Goal: Task Accomplishment & Management: Manage account settings

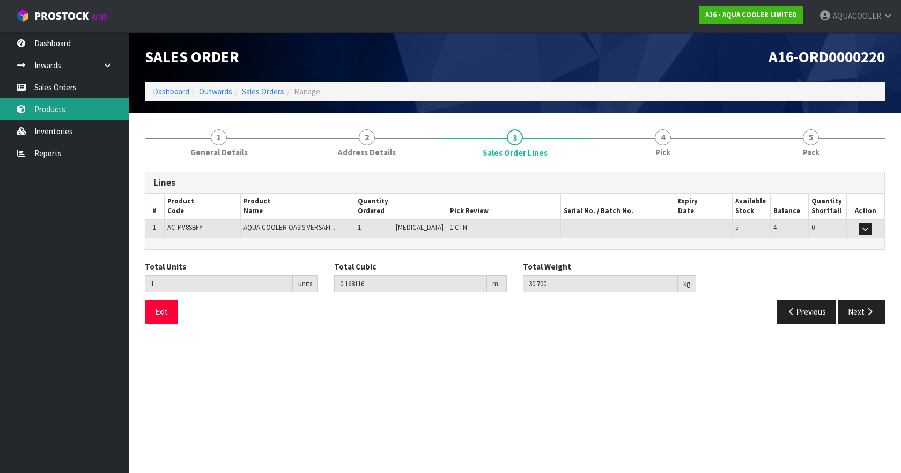
click at [55, 101] on link "Products" at bounding box center [64, 109] width 129 height 22
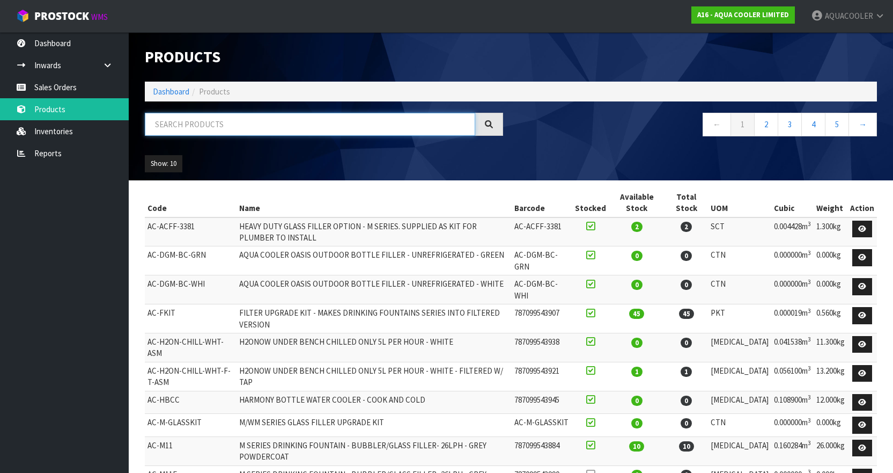
click at [229, 128] on input "text" at bounding box center [310, 124] width 330 height 23
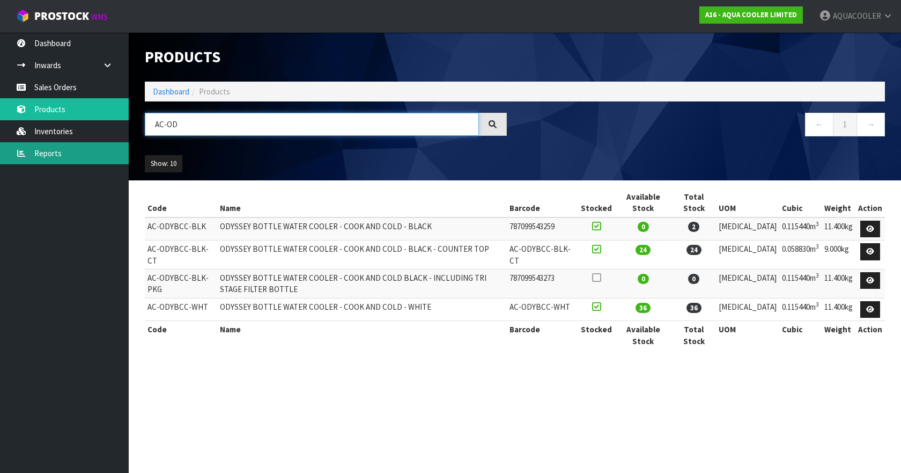
type input "AC-OD"
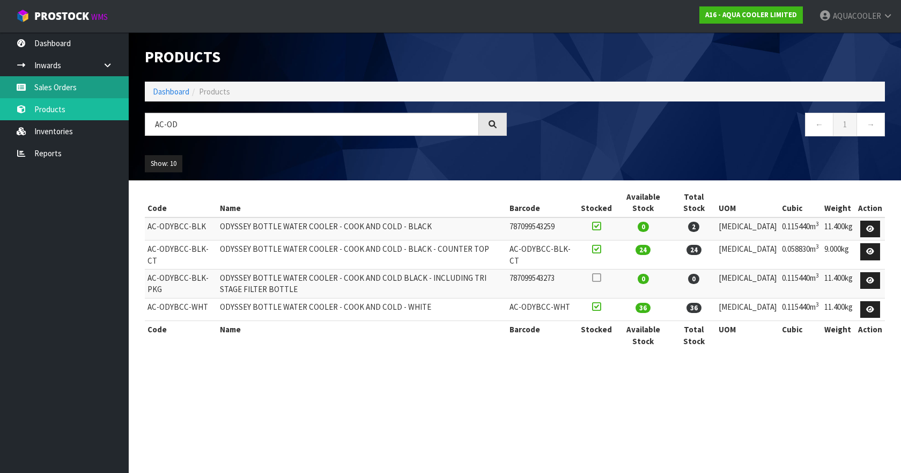
click at [58, 84] on link "Sales Orders" at bounding box center [64, 87] width 129 height 22
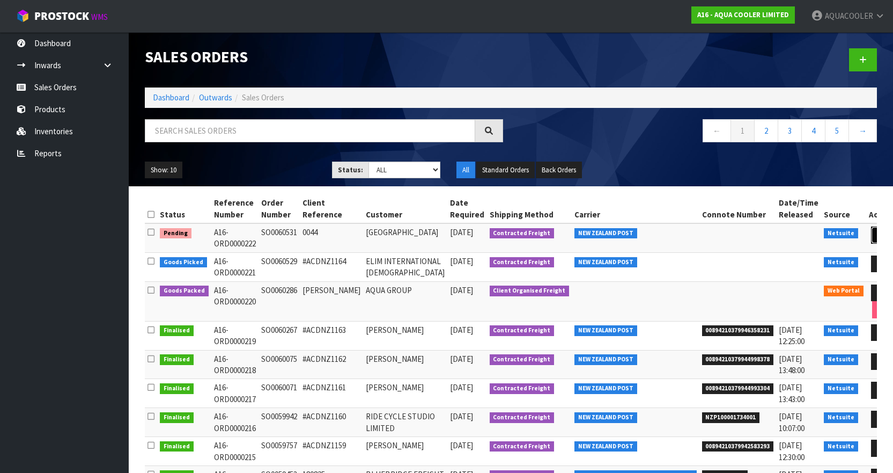
click at [877, 234] on icon at bounding box center [881, 234] width 8 height 7
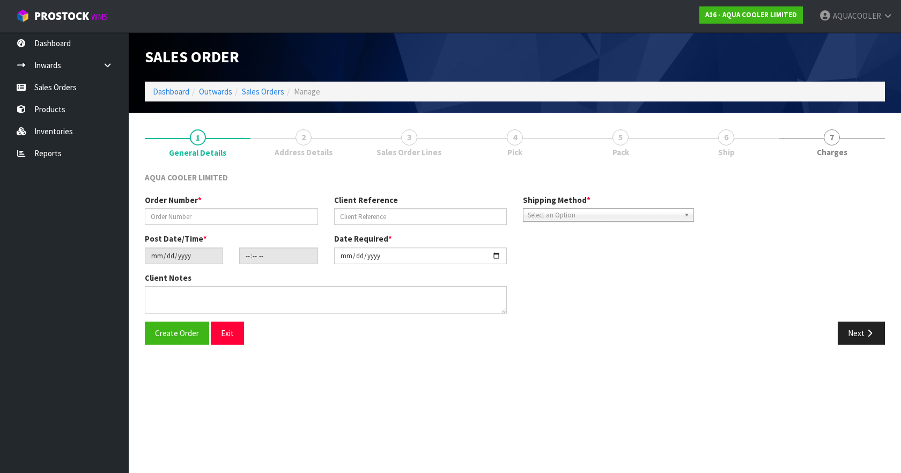
type input "SO0060531"
type input "0044"
type input "[DATE]"
type input "17:30:08.000"
type input "[DATE]"
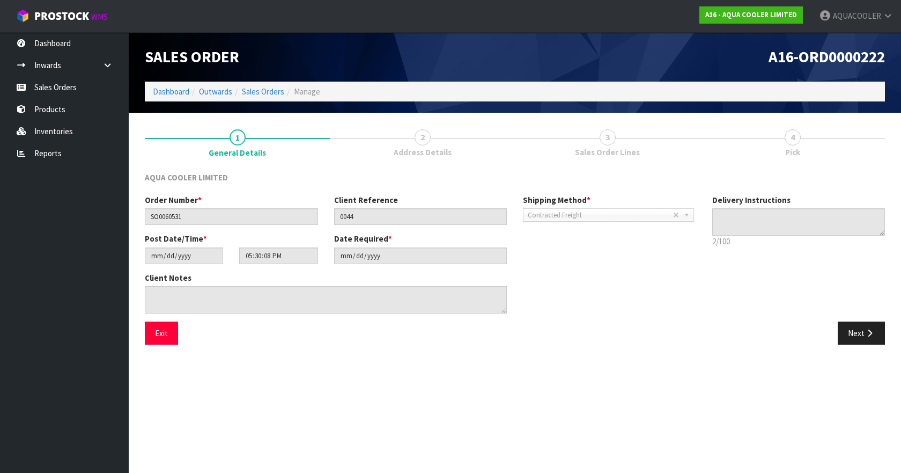
click at [612, 140] on span "3" at bounding box center [608, 137] width 16 height 16
click at [607, 140] on span "3" at bounding box center [608, 137] width 16 height 16
click at [849, 327] on button "Next" at bounding box center [861, 332] width 47 height 23
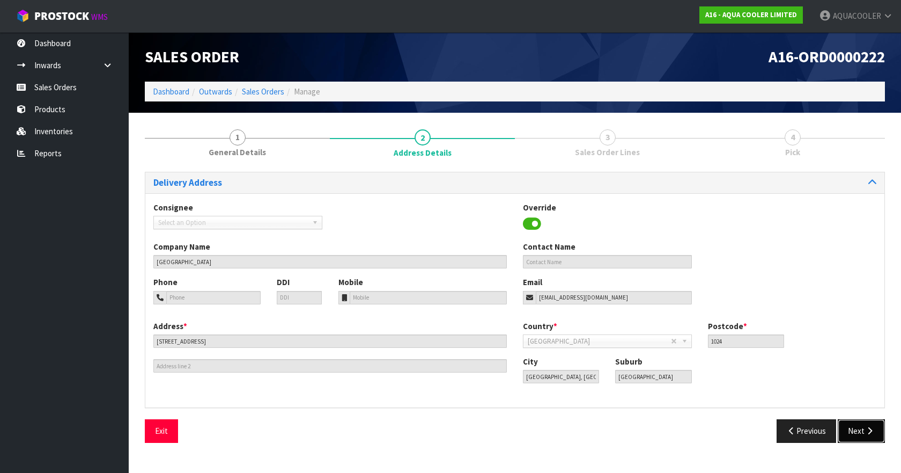
click at [860, 425] on button "Next" at bounding box center [861, 430] width 47 height 23
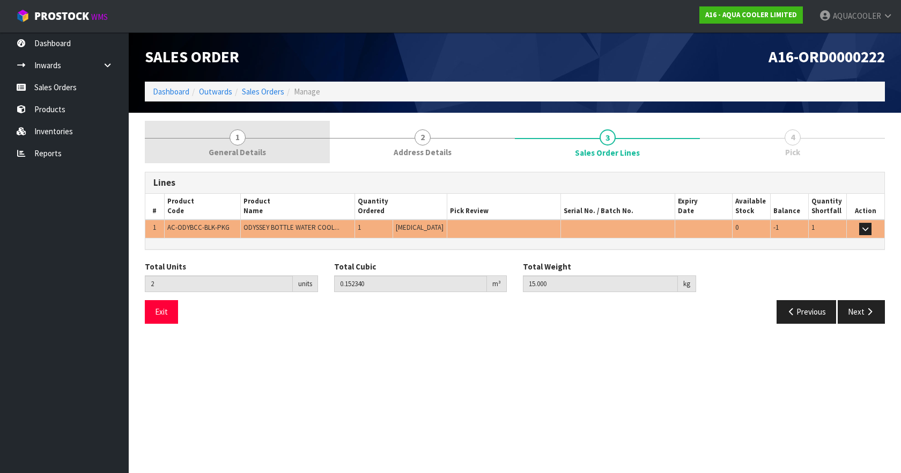
click at [235, 145] on link "1 General Details" at bounding box center [237, 142] width 185 height 42
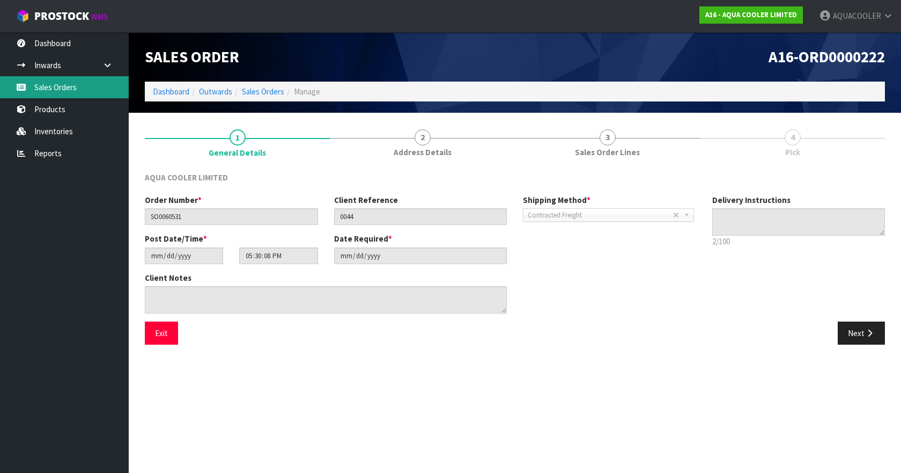
click at [57, 81] on link "Sales Orders" at bounding box center [64, 87] width 129 height 22
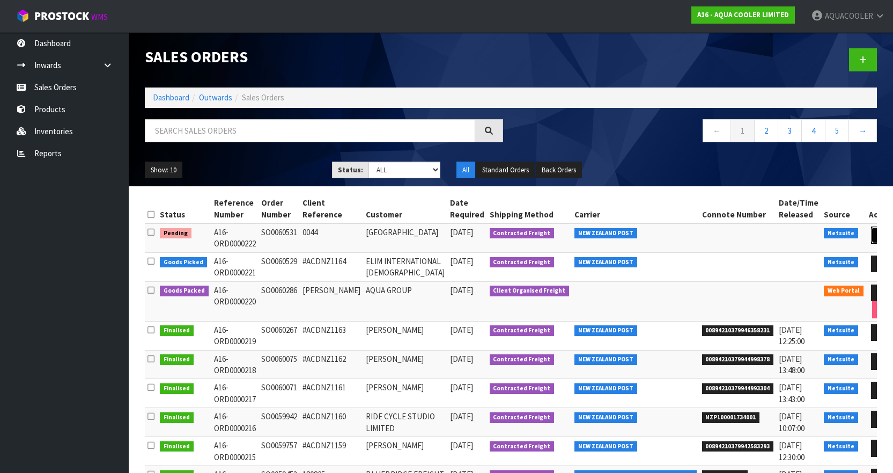
click at [877, 235] on icon at bounding box center [881, 234] width 8 height 7
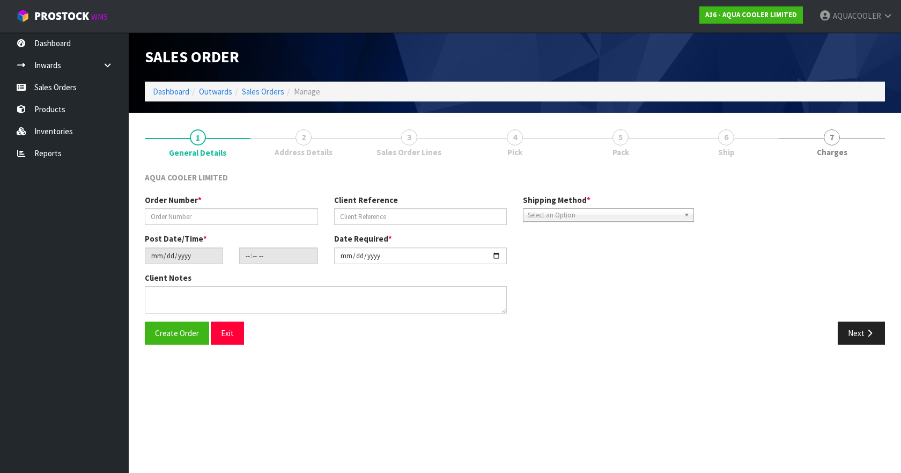
type input "SO0060531"
type input "0044"
type input "[DATE]"
type input "17:30:08.000"
type input "[DATE]"
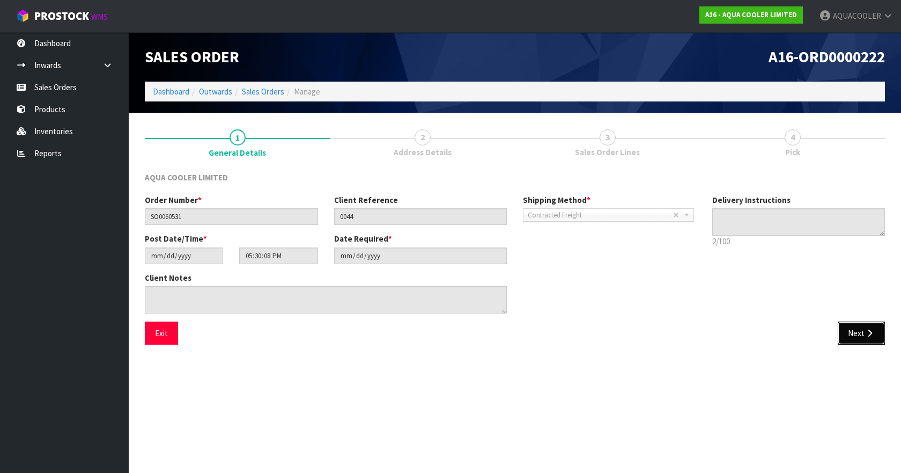
click at [868, 340] on button "Next" at bounding box center [861, 332] width 47 height 23
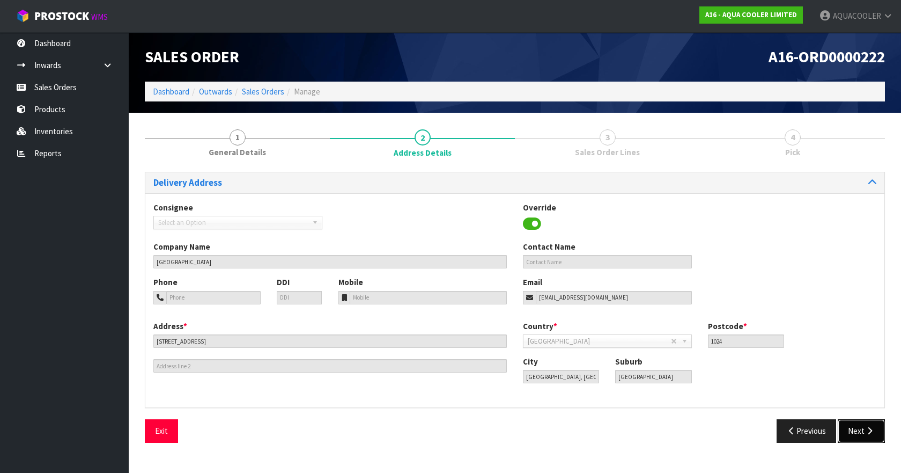
click at [859, 432] on button "Next" at bounding box center [861, 430] width 47 height 23
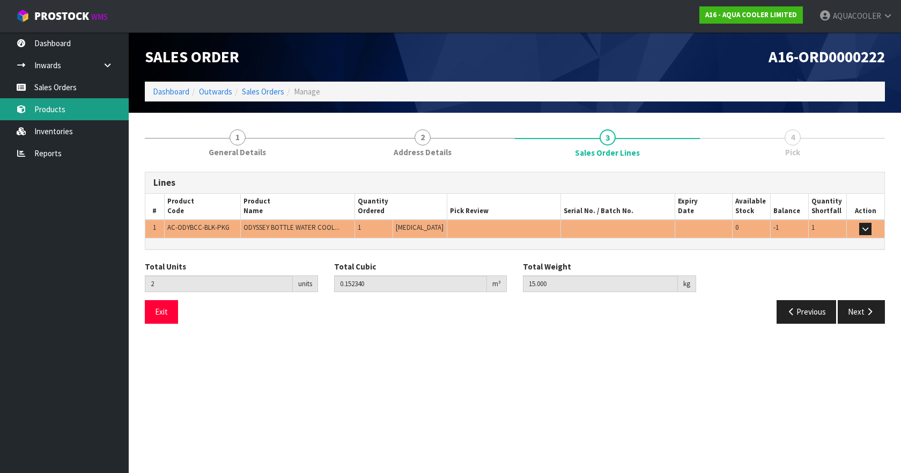
click at [67, 109] on link "Products" at bounding box center [64, 109] width 129 height 22
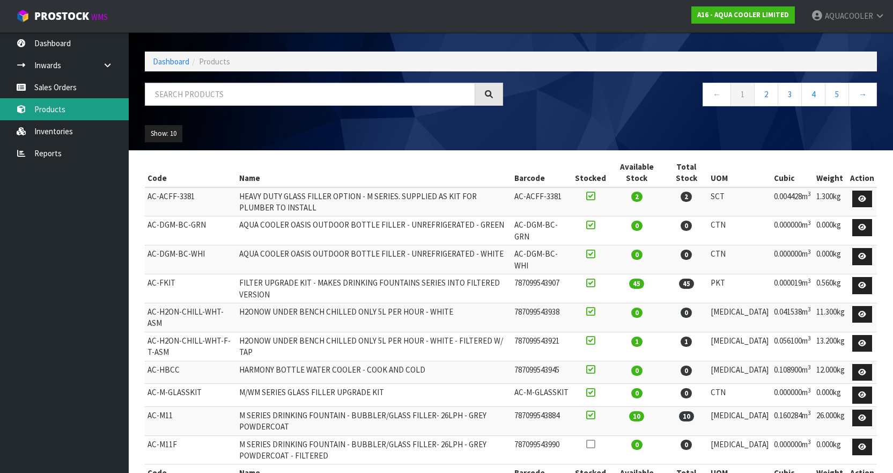
scroll to position [45, 0]
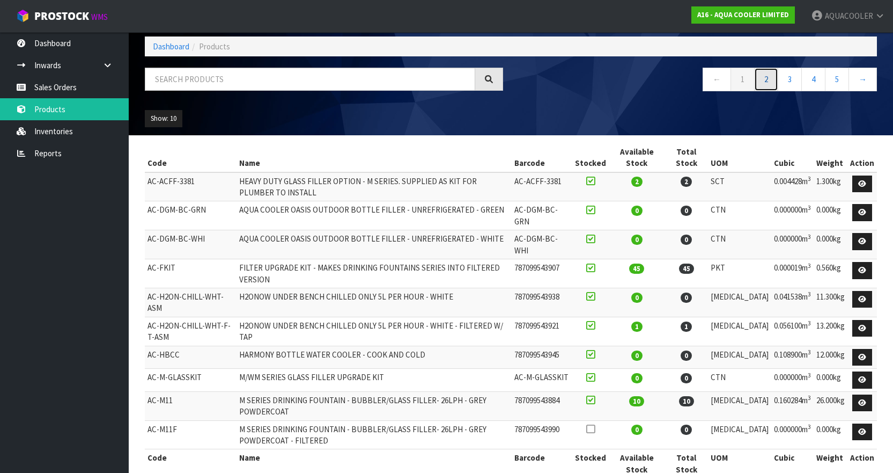
click at [764, 82] on link "2" at bounding box center [766, 79] width 24 height 23
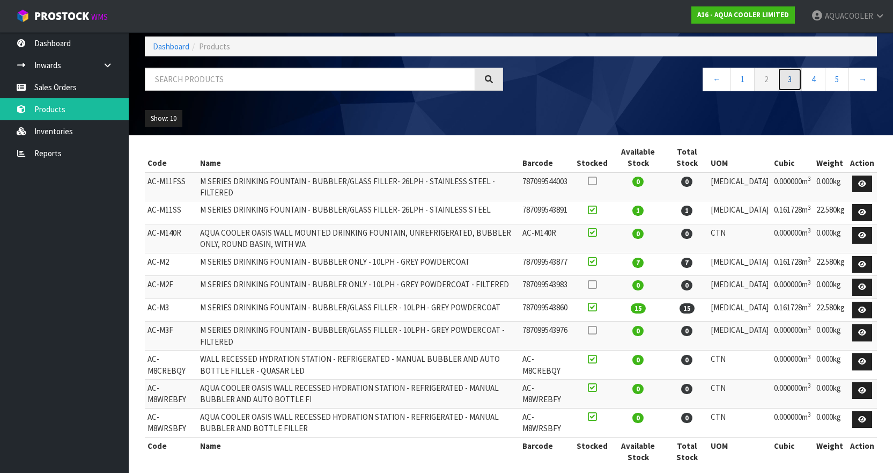
click at [787, 79] on link "3" at bounding box center [790, 79] width 24 height 23
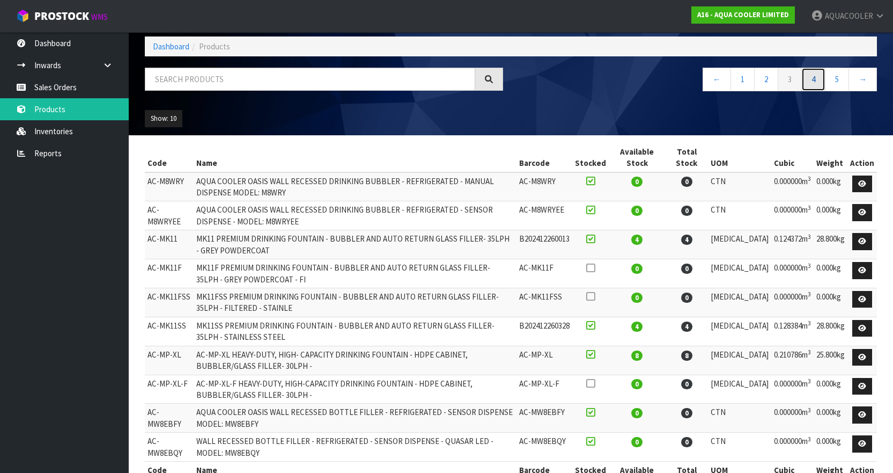
click at [819, 79] on link "4" at bounding box center [813, 79] width 24 height 23
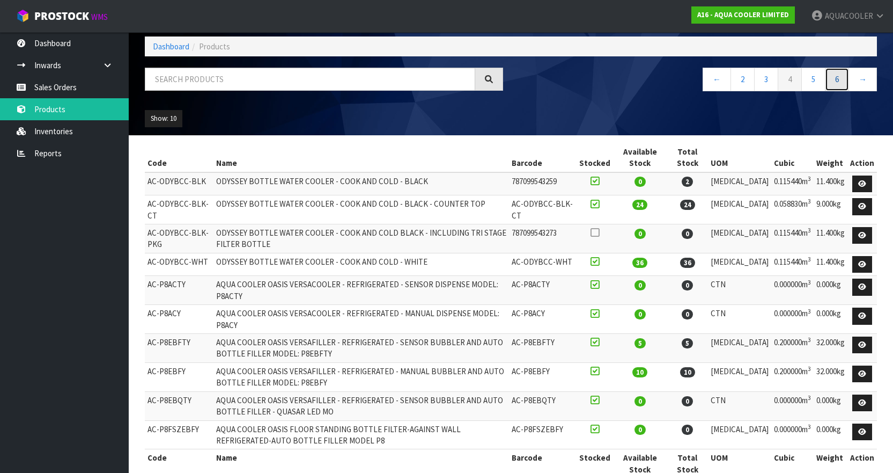
click at [839, 80] on link "6" at bounding box center [837, 79] width 24 height 23
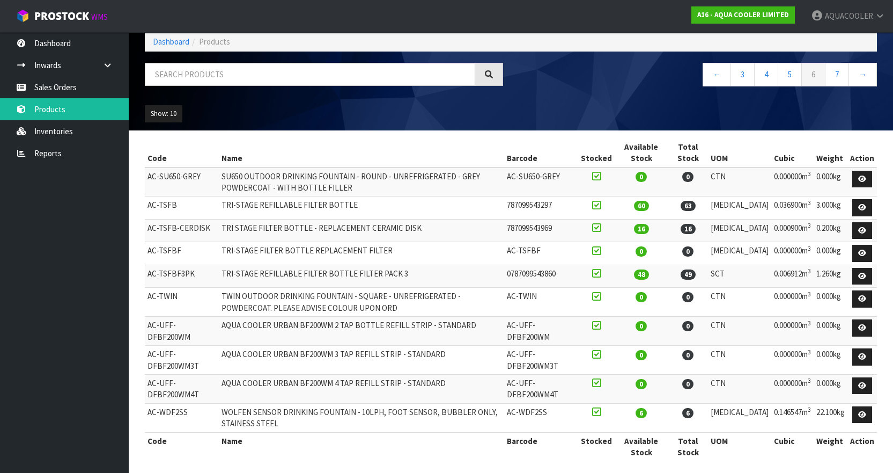
scroll to position [51, 0]
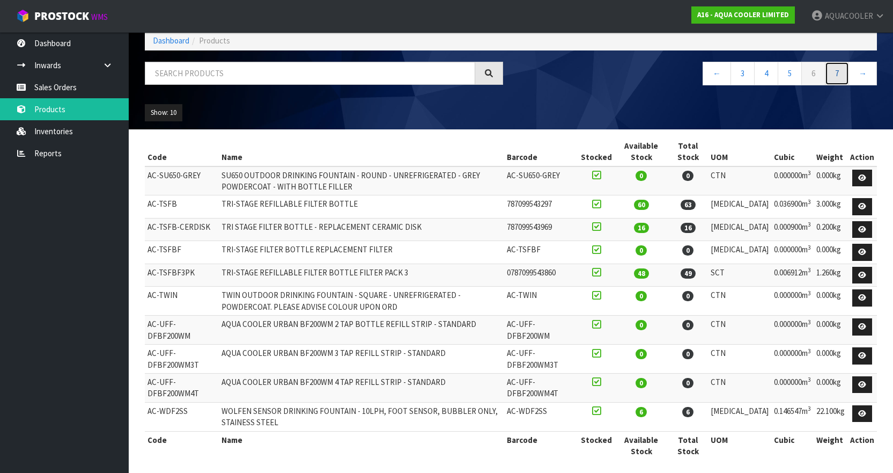
click at [840, 69] on link "7" at bounding box center [837, 73] width 24 height 23
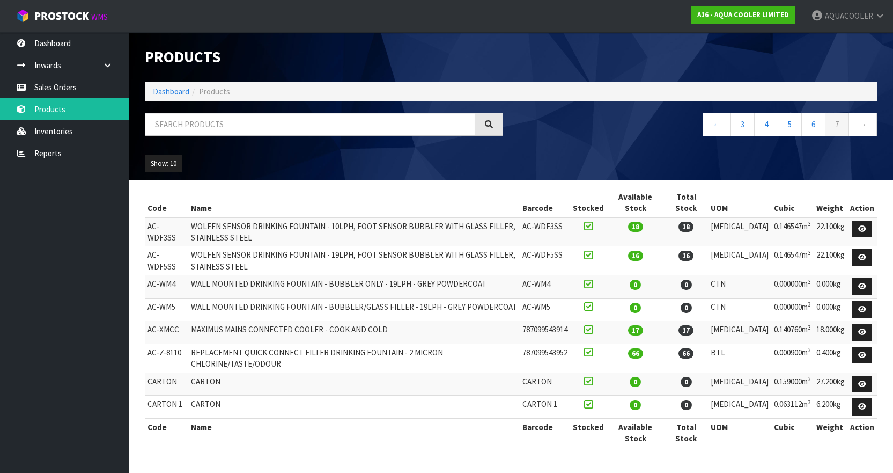
scroll to position [0, 0]
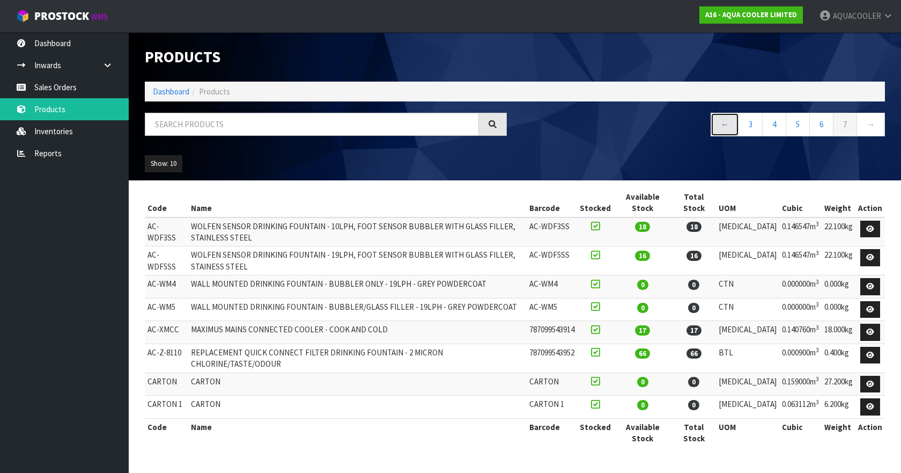
click at [725, 129] on link "←" at bounding box center [725, 124] width 28 height 23
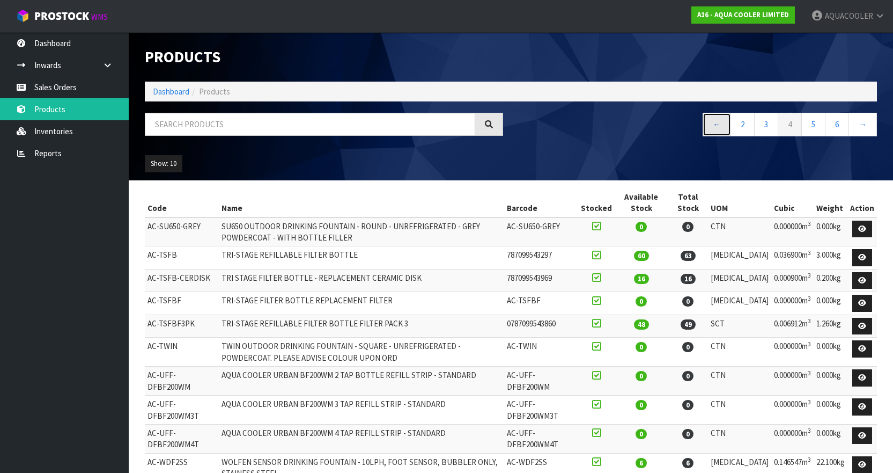
click at [725, 129] on link "←" at bounding box center [717, 124] width 28 height 23
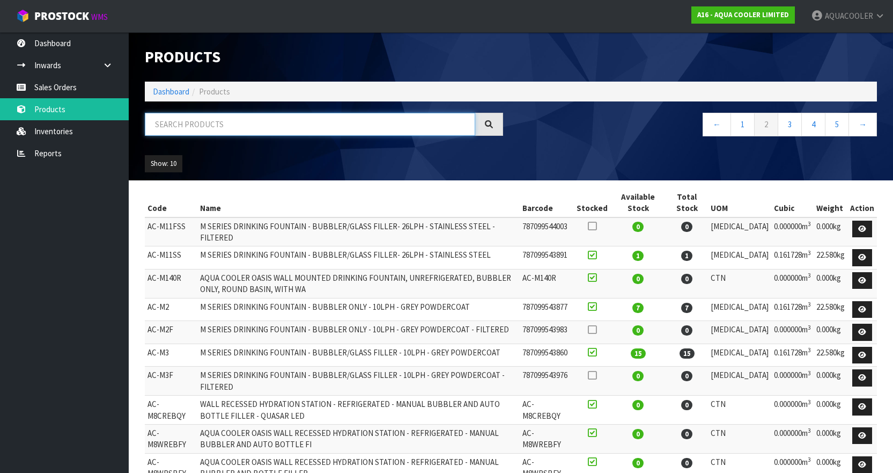
click at [272, 131] on input "text" at bounding box center [310, 124] width 330 height 23
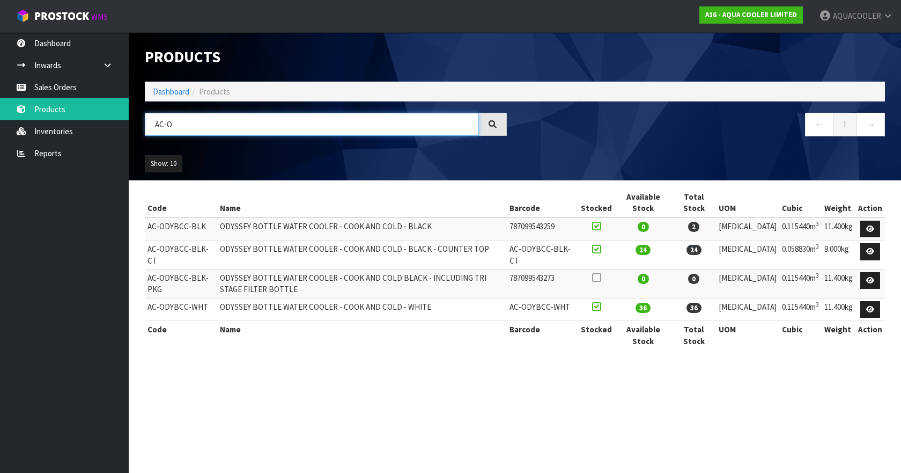
type input "AC-O"
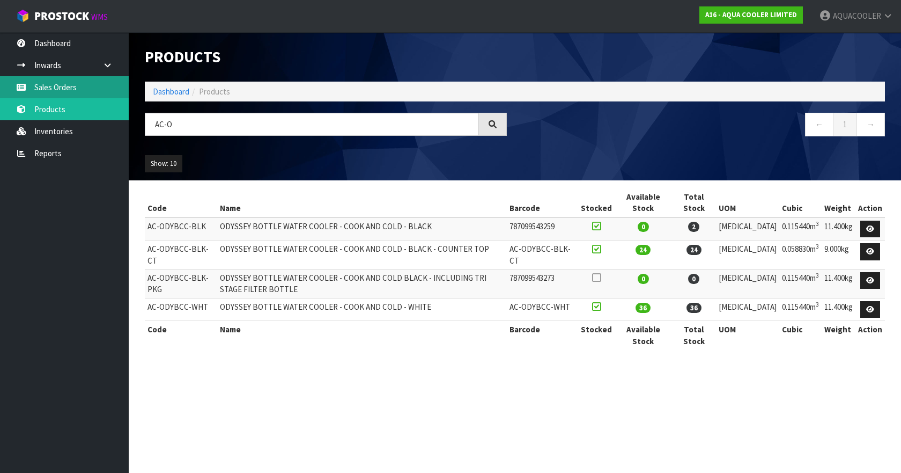
click at [84, 88] on link "Sales Orders" at bounding box center [64, 87] width 129 height 22
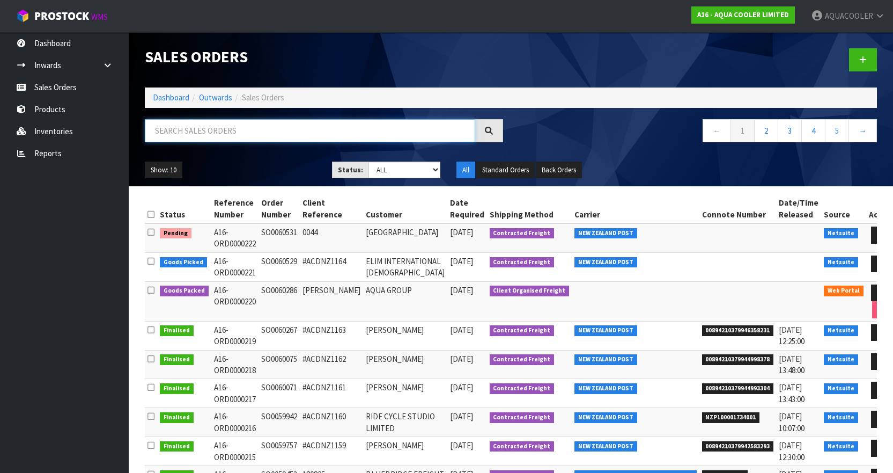
click at [196, 136] on input "text" at bounding box center [310, 130] width 330 height 23
paste input "SO0060529"
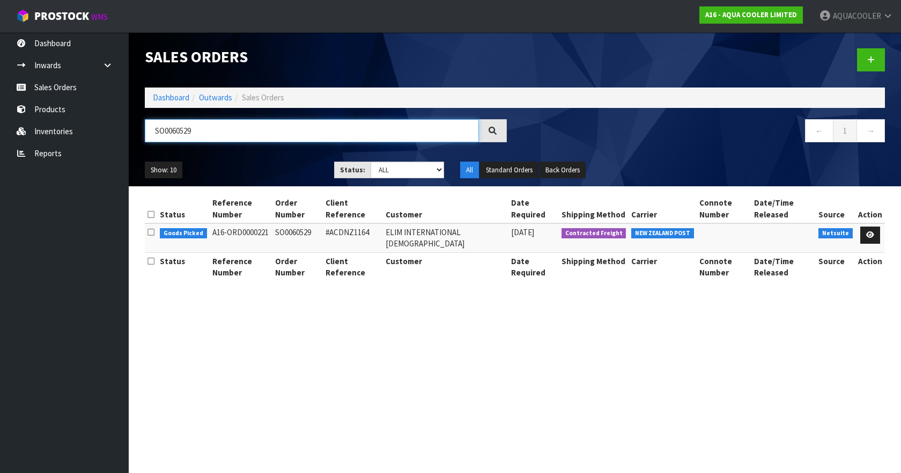
type input "SO0060529"
